Goal: Navigation & Orientation: Find specific page/section

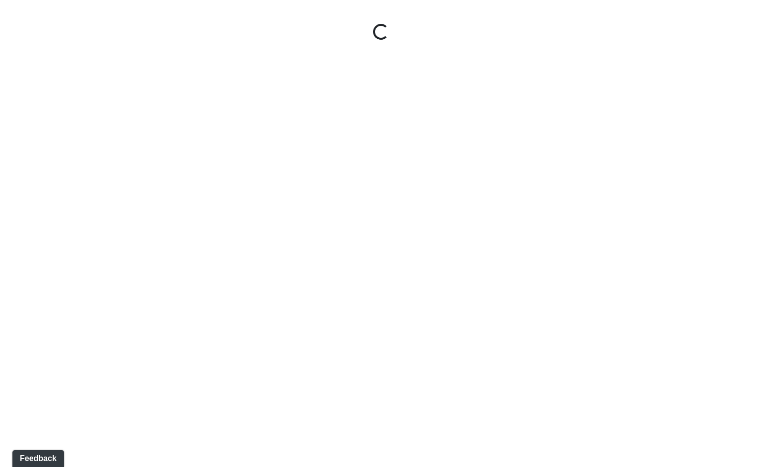
select select "gontoaMErPAtzSBVXh4ptW"
select select "h3ebyGk32eUmSzz99H473o"
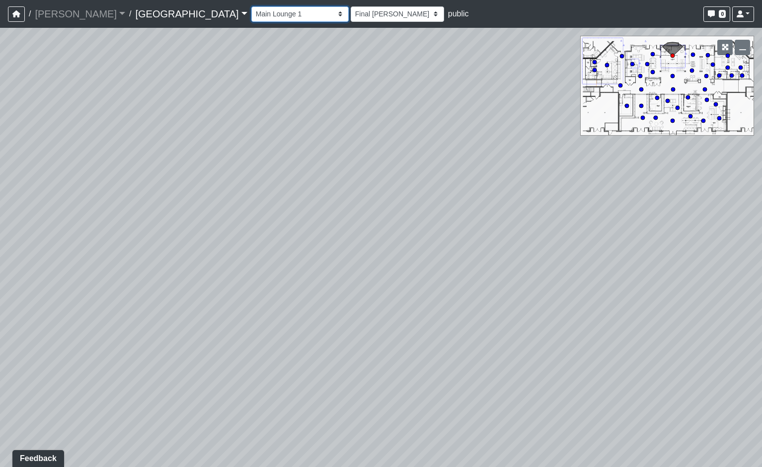
click at [251, 17] on select "Breezeway Entry Fireplace 1 Fireplace 2 Gate Golf Holes Shade Sails Sidewalk 1 …" at bounding box center [299, 13] width 97 height 15
click at [251, 6] on select "Breezeway Entry Fireplace 1 Fireplace 2 Gate Golf Holes Shade Sails Sidewalk 1 …" at bounding box center [299, 13] width 97 height 15
select select "bp6eZf2t8AY9XxgWzxsDS7"
select select "h3ebyGk32eUmSzz99H473o"
